Goal: Information Seeking & Learning: Learn about a topic

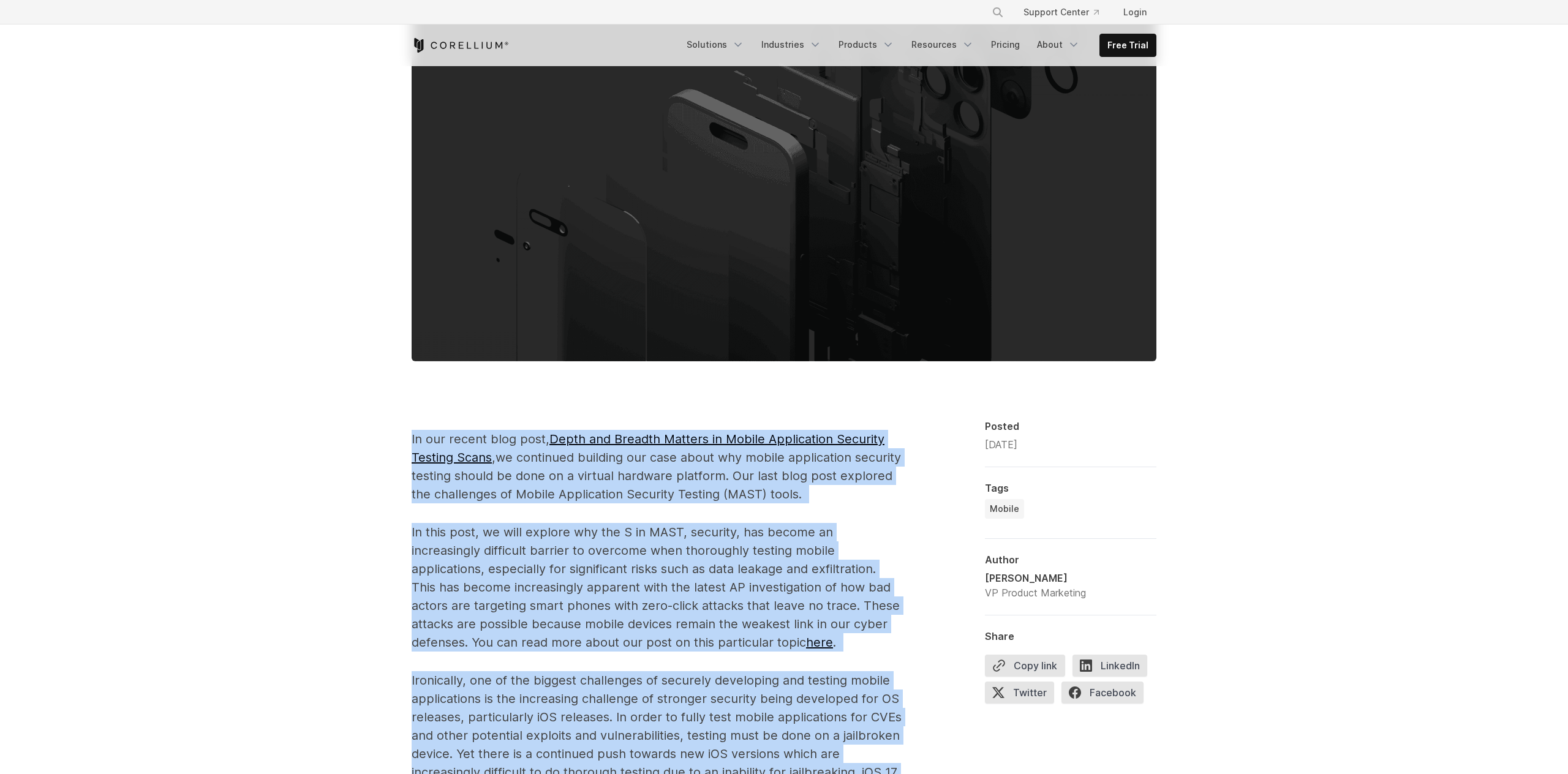
scroll to position [398, 0]
drag, startPoint x: 722, startPoint y: 565, endPoint x: 378, endPoint y: 429, distance: 369.9
copy span "In our recent blog post, Depth and Breadth Matters in Mobile Application Securi…"
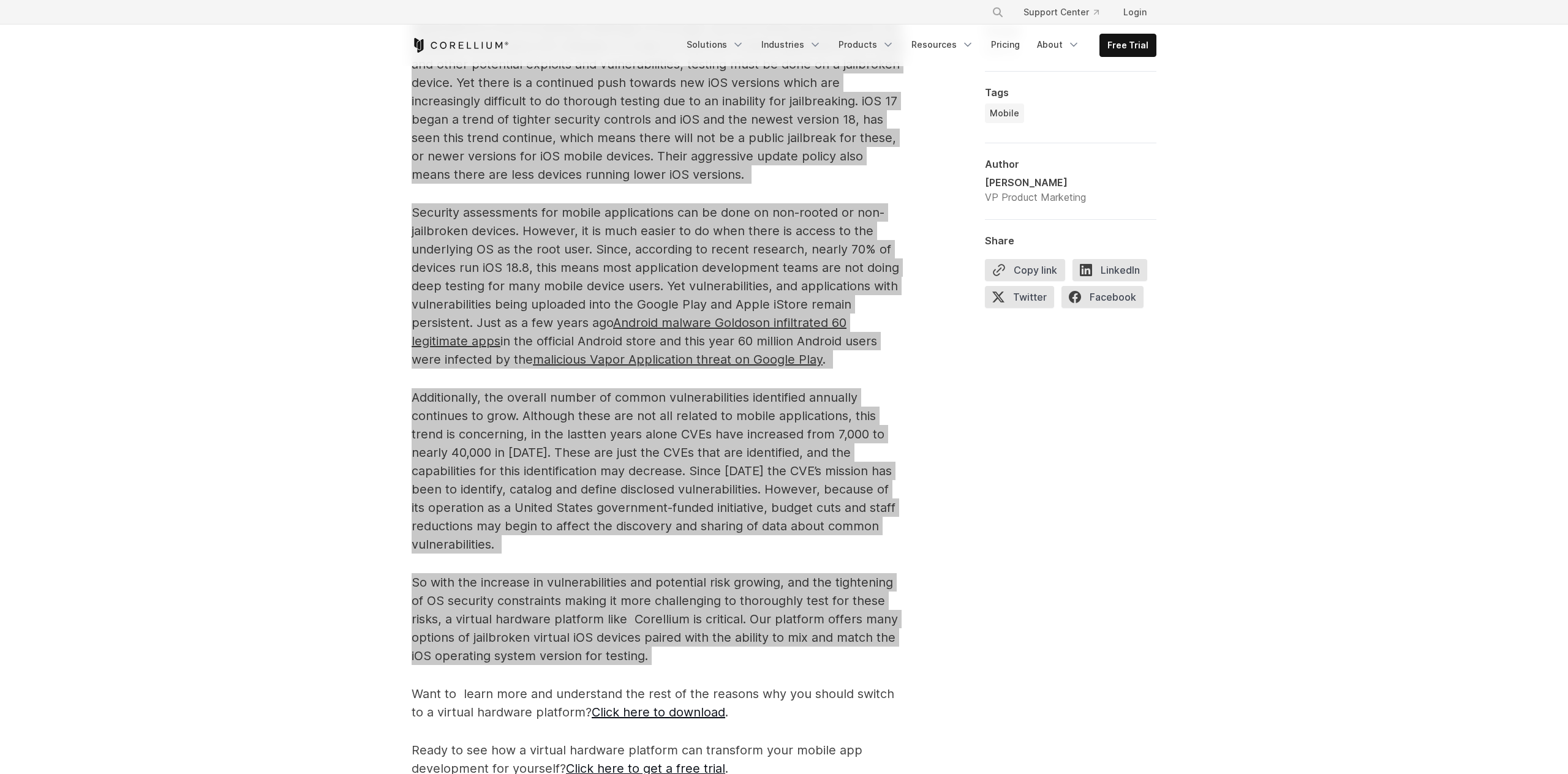
scroll to position [1030, 0]
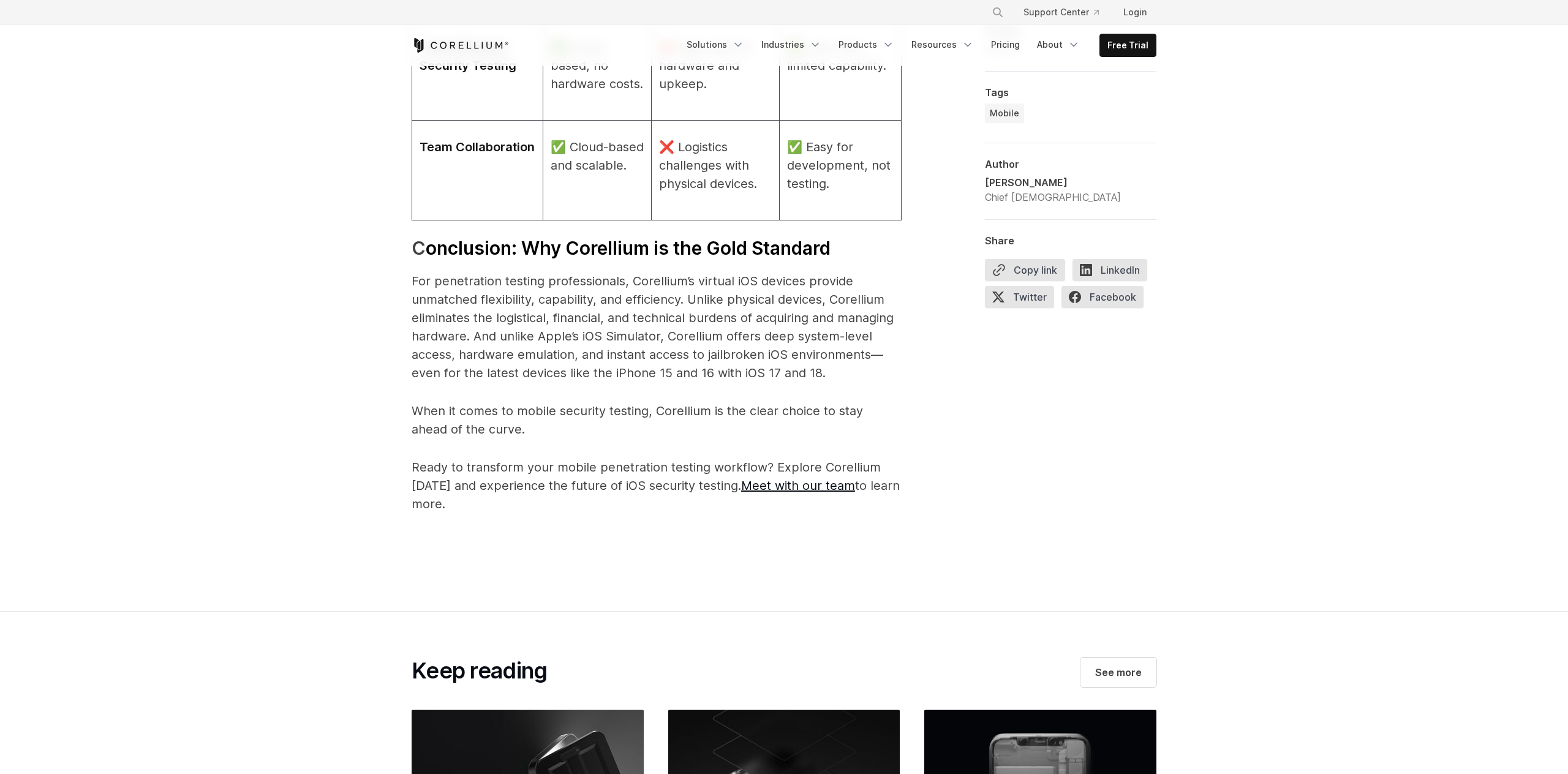
scroll to position [4124, 0]
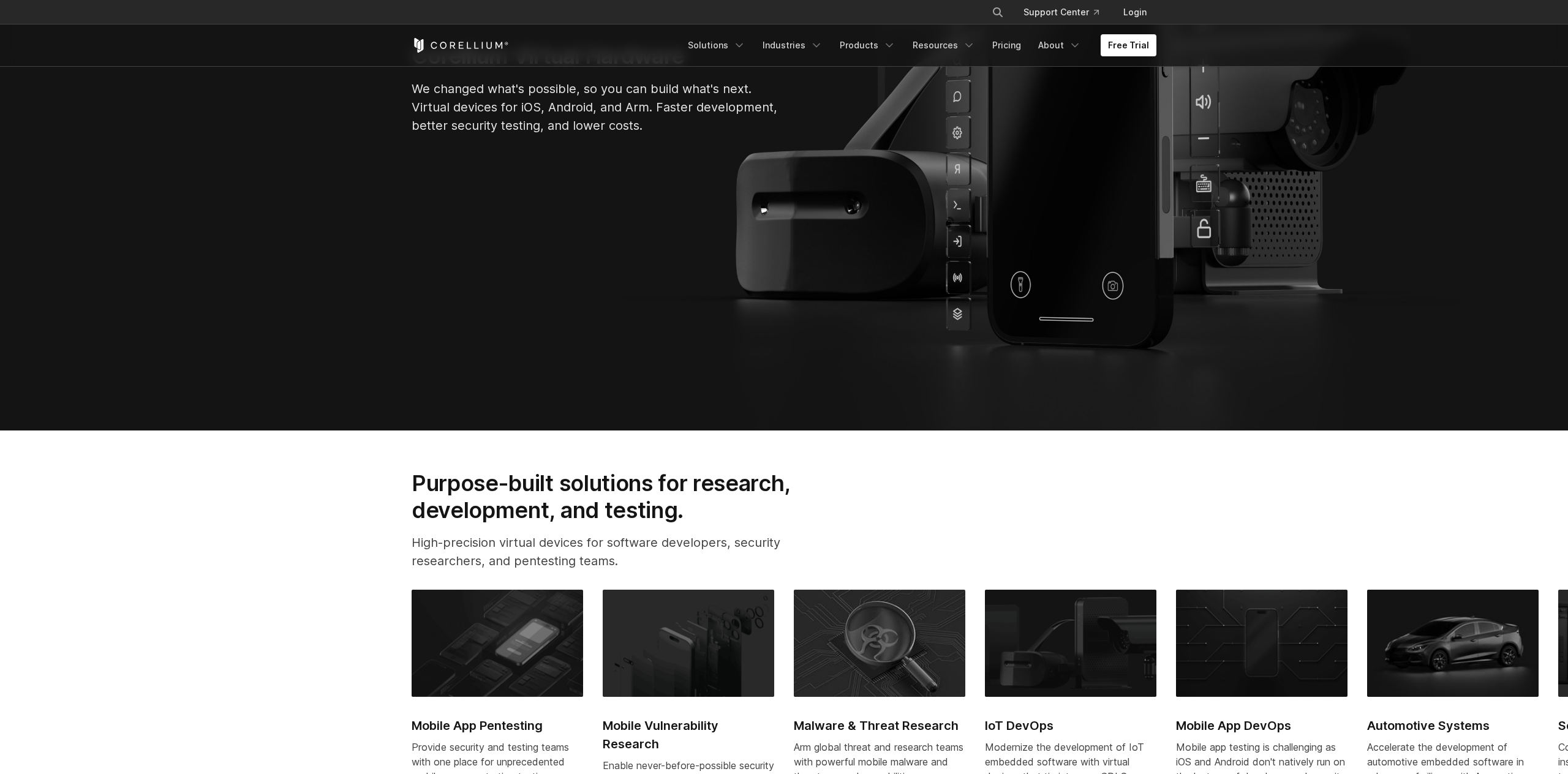
scroll to position [603, 0]
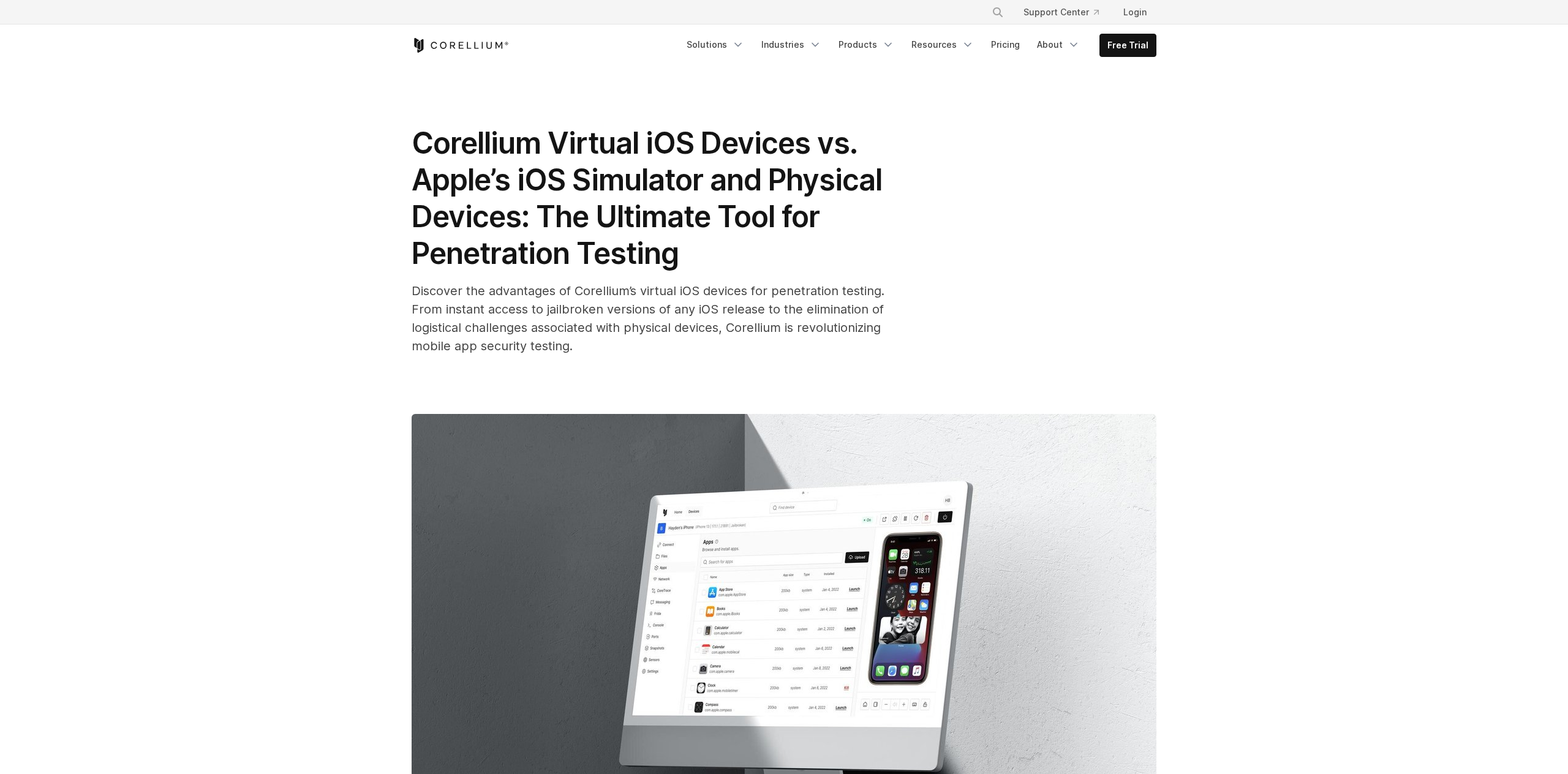
scroll to position [3, 0]
